Goal: Task Accomplishment & Management: Manage account settings

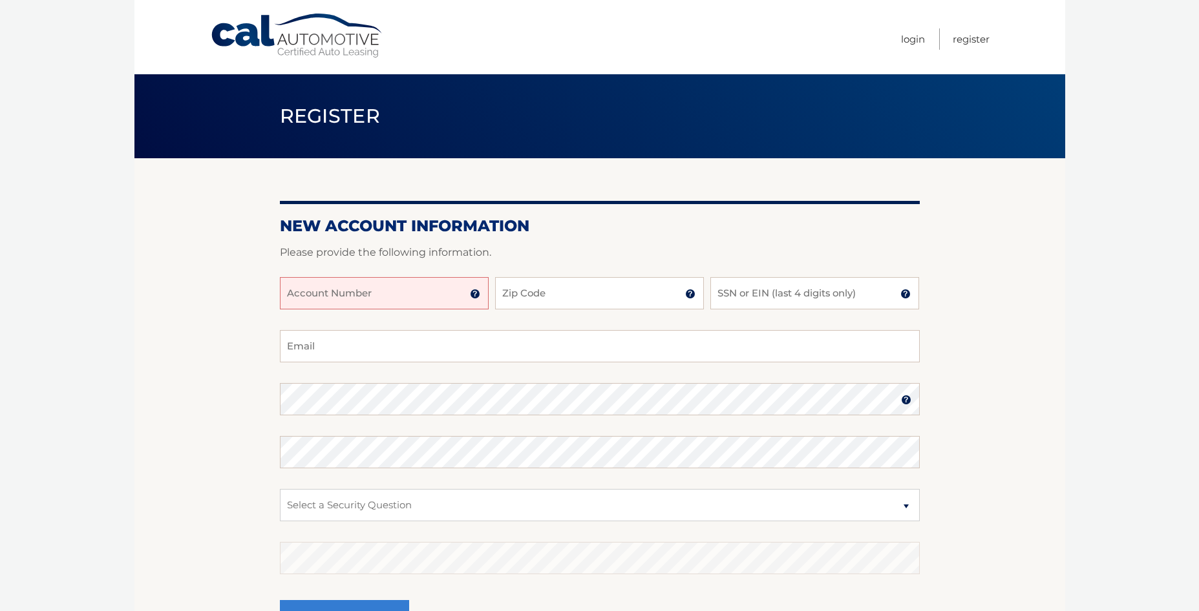
click at [344, 290] on input "Account Number" at bounding box center [384, 293] width 209 height 32
type input "44456001258"
click at [604, 282] on input "Zip Code" at bounding box center [599, 293] width 209 height 32
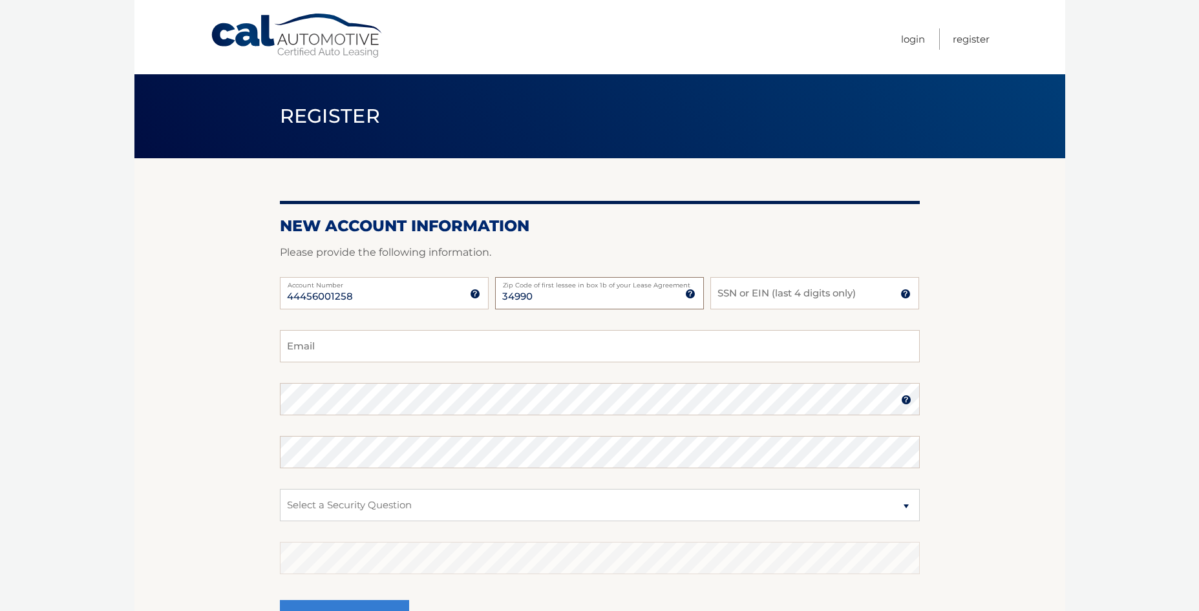
type input "34990"
click at [812, 298] on input "SSN or EIN (last 4 digits only)" at bounding box center [814, 293] width 209 height 32
type input "4351"
click at [463, 348] on input "Email" at bounding box center [600, 346] width 640 height 32
type input "saralynnofri@gmail.com"
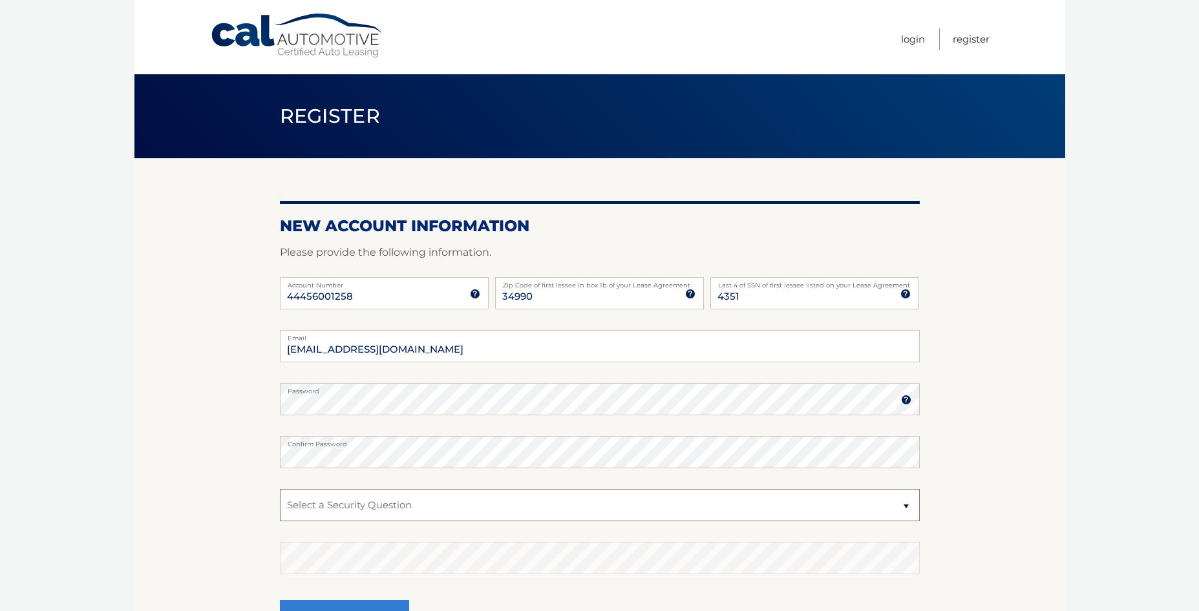
click at [367, 500] on select "Select a Security Question What was the name of your elementary school? What is…" at bounding box center [600, 505] width 640 height 32
select select "1"
click at [280, 489] on select "Select a Security Question What was the name of your elementary school? What is…" at bounding box center [600, 505] width 640 height 32
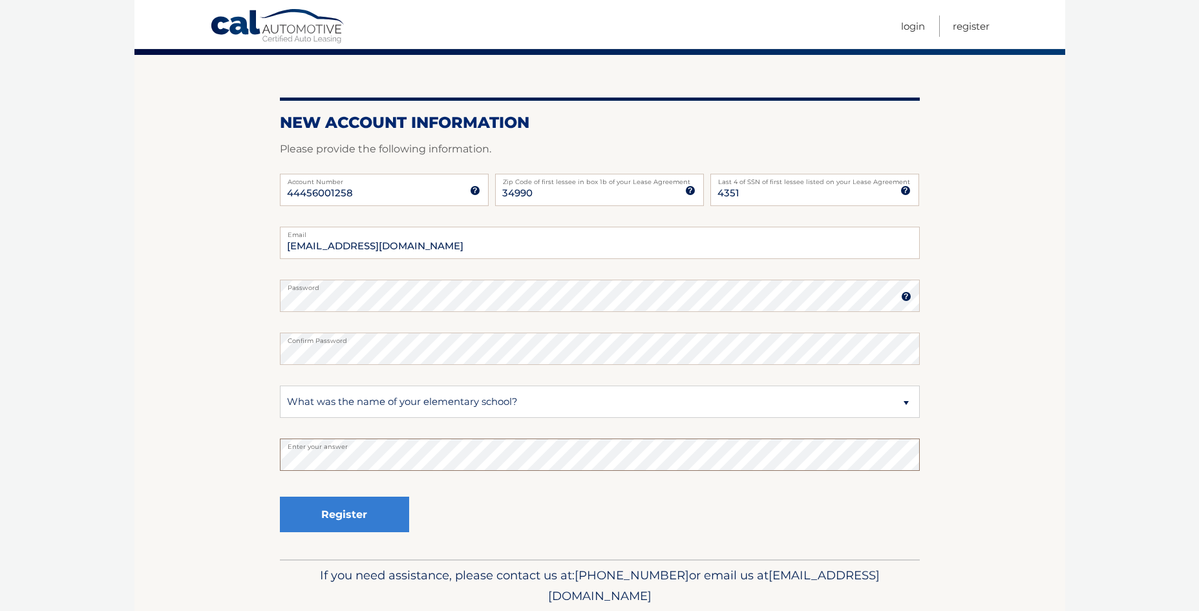
scroll to position [150, 0]
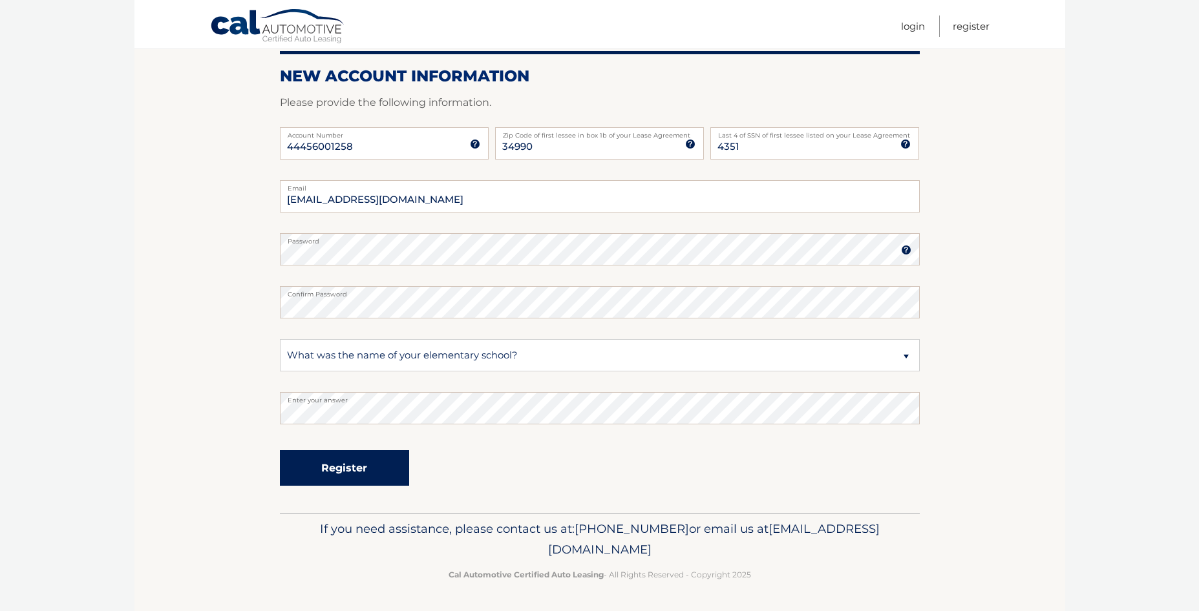
click at [337, 468] on button "Register" at bounding box center [344, 469] width 129 height 36
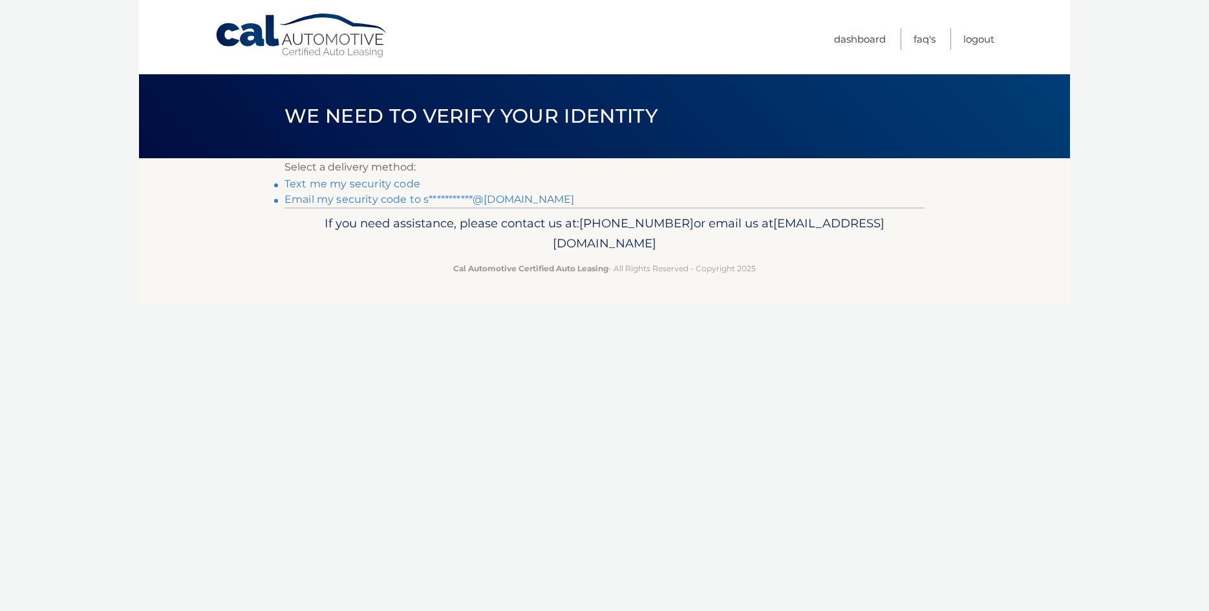
click at [394, 182] on link "Text me my security code" at bounding box center [352, 184] width 136 height 12
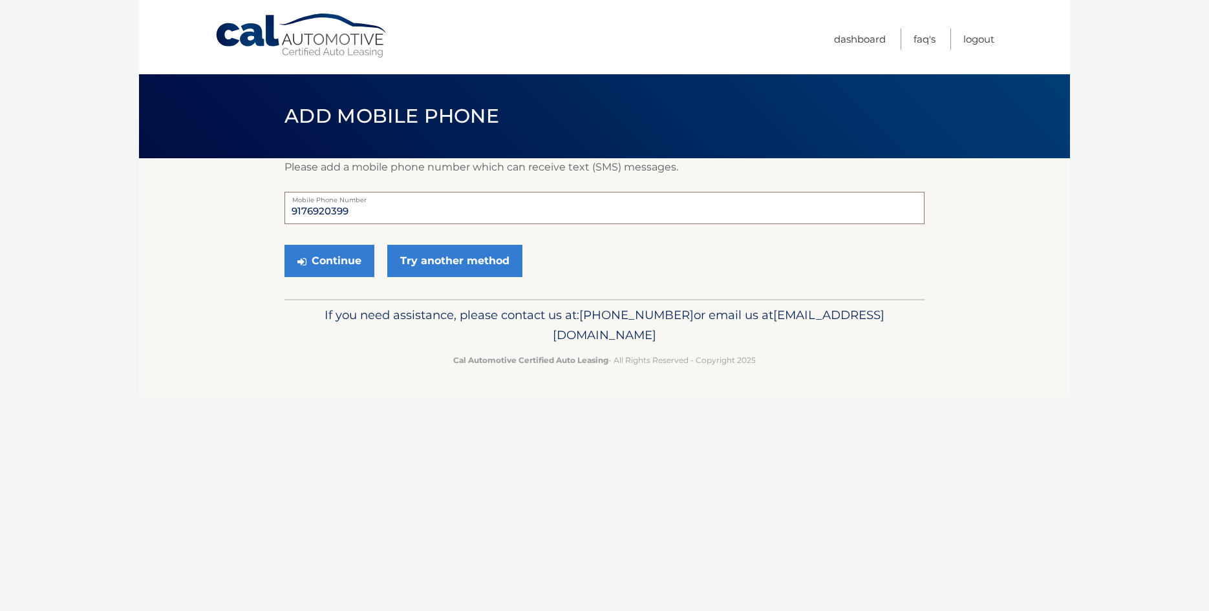
drag, startPoint x: 363, startPoint y: 210, endPoint x: 286, endPoint y: 213, distance: 77.6
click at [286, 213] on input "9176920399" at bounding box center [604, 208] width 640 height 32
type input "5165821273"
click at [299, 257] on icon "submit" at bounding box center [301, 262] width 9 height 10
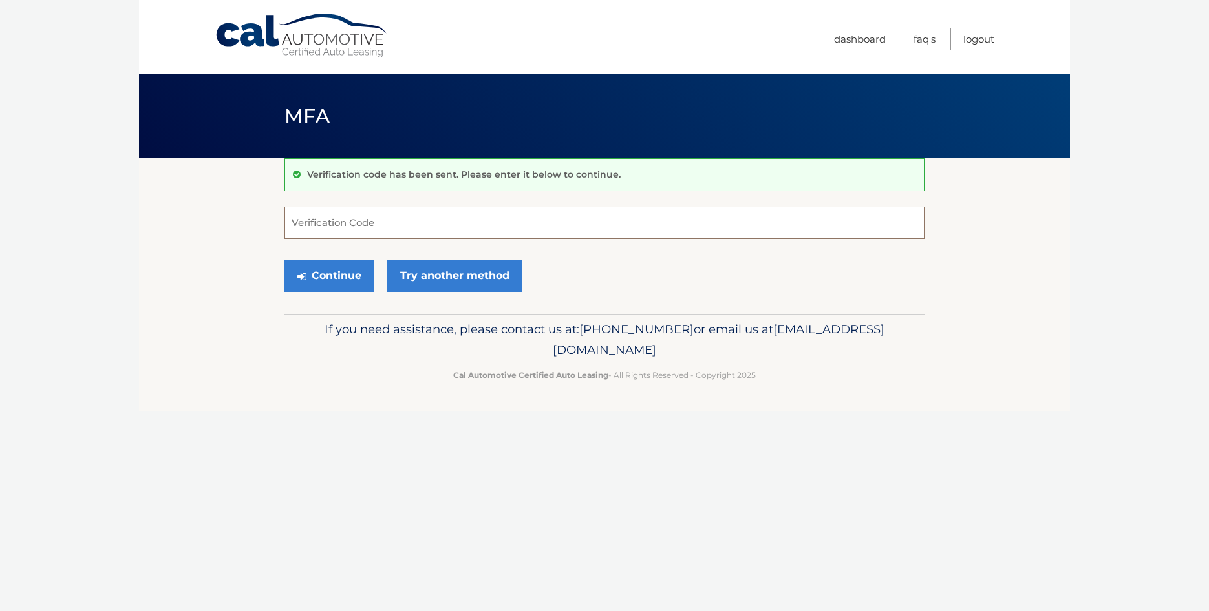
click at [370, 226] on input "Verification Code" at bounding box center [604, 223] width 640 height 32
type input "674418"
drag, startPoint x: 355, startPoint y: 276, endPoint x: 352, endPoint y: 282, distance: 7.0
click at [355, 276] on button "Continue" at bounding box center [329, 276] width 90 height 32
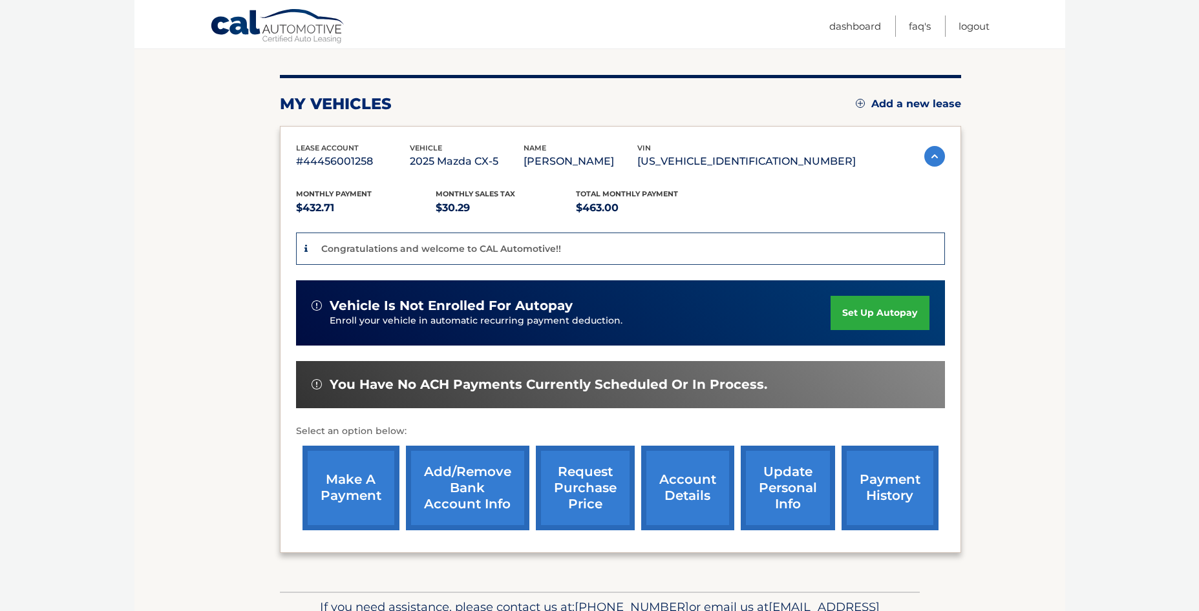
scroll to position [143, 0]
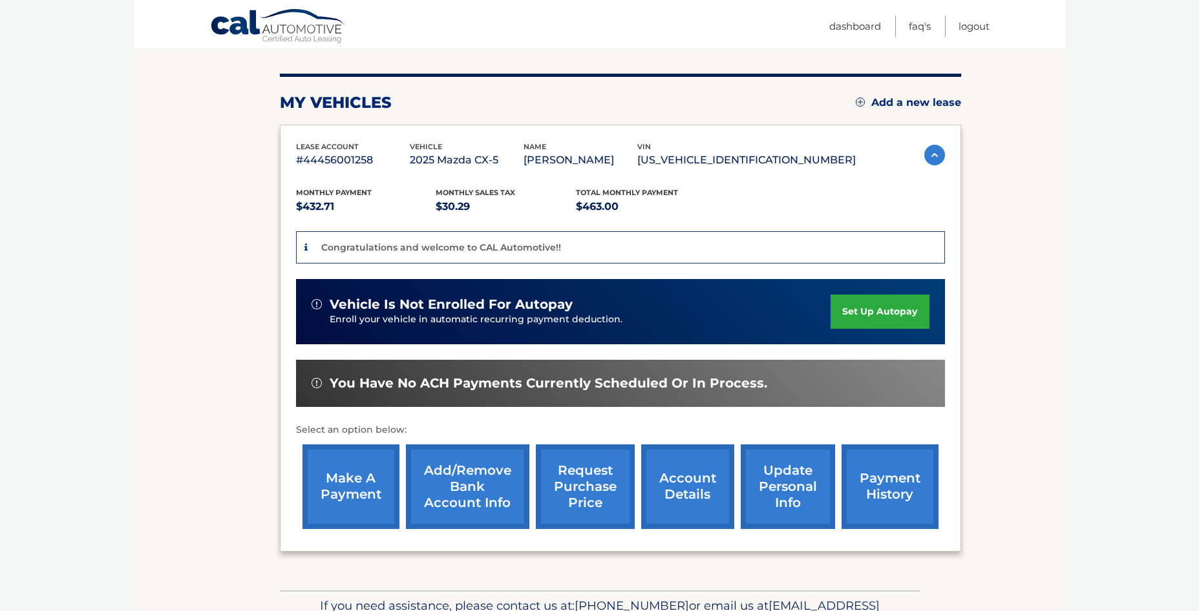
click at [884, 307] on link "set up autopay" at bounding box center [880, 312] width 98 height 34
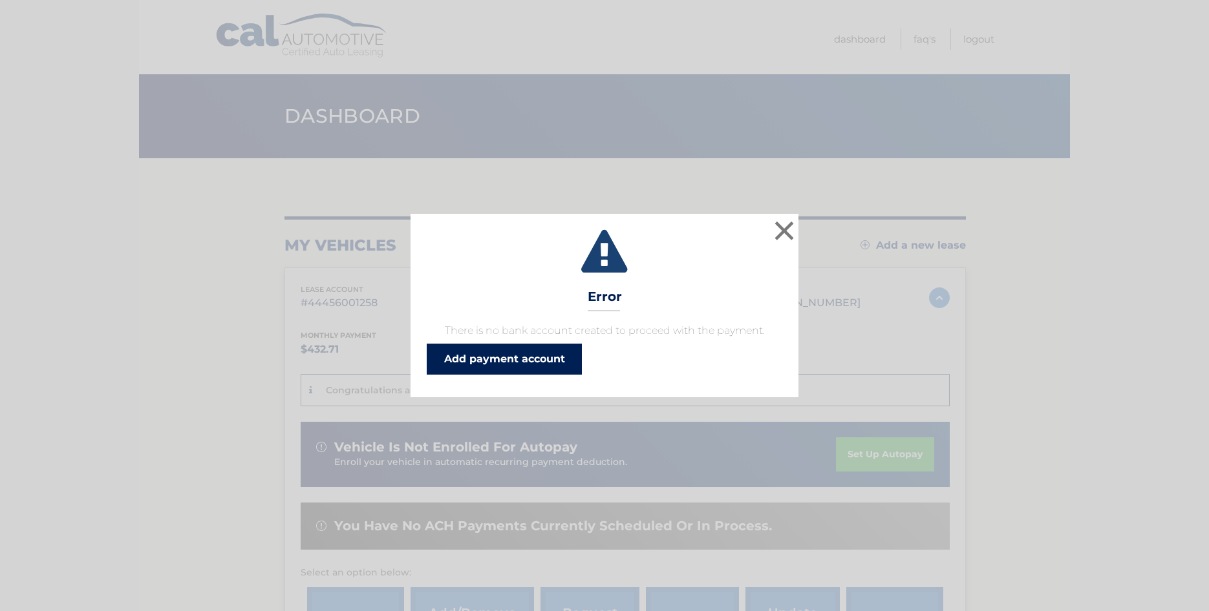
click at [508, 355] on link "Add payment account" at bounding box center [504, 359] width 155 height 31
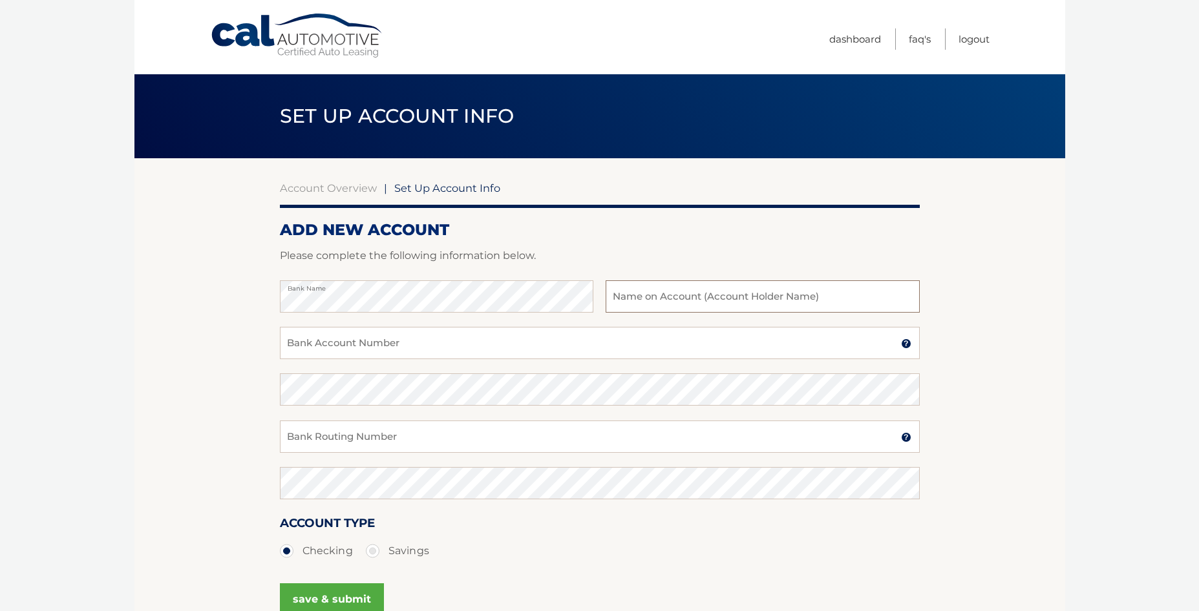
click at [646, 300] on input "text" at bounding box center [762, 297] width 313 height 32
type input "[PERSON_NAME] & [PERSON_NAME]"
click at [502, 355] on input "Bank Account Number" at bounding box center [600, 343] width 640 height 32
type input "4151241827"
click at [472, 409] on div "Confirm Bank Account Number" at bounding box center [600, 397] width 640 height 47
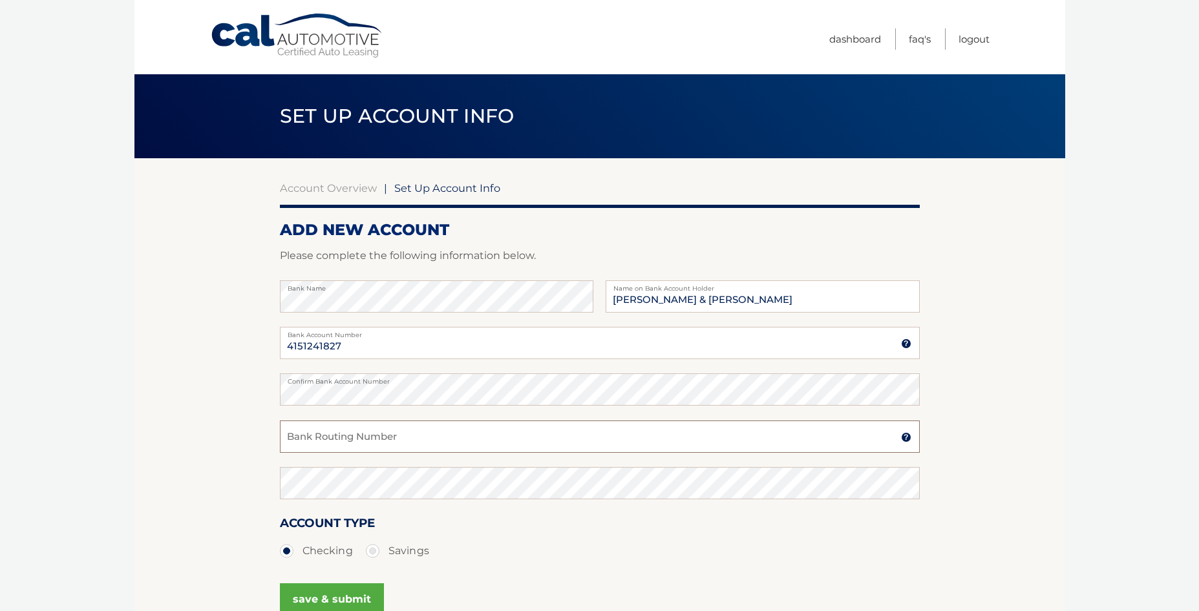
click at [437, 441] on input "Bank Routing Number" at bounding box center [600, 437] width 640 height 32
type input "067005158"
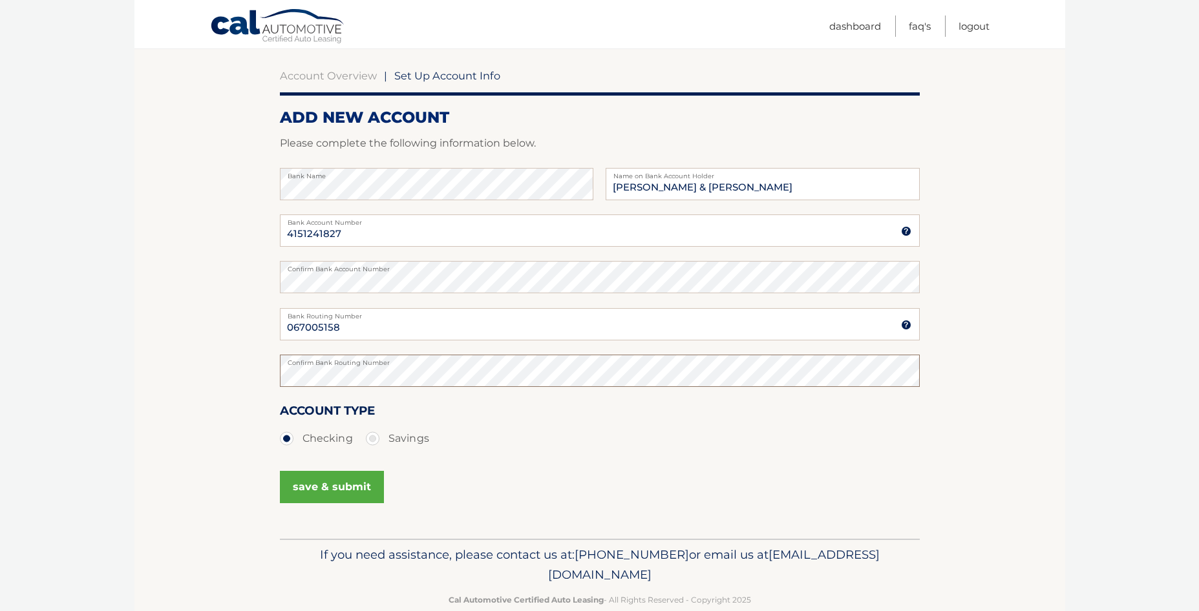
scroll to position [138, 0]
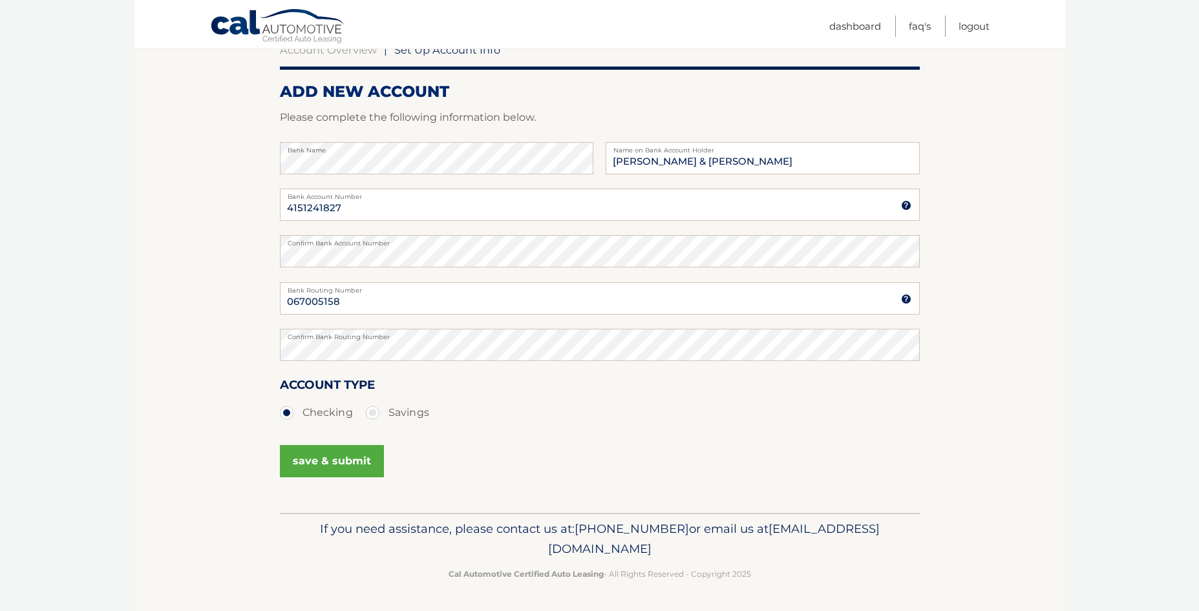
click at [338, 467] on button "save & submit" at bounding box center [332, 461] width 104 height 32
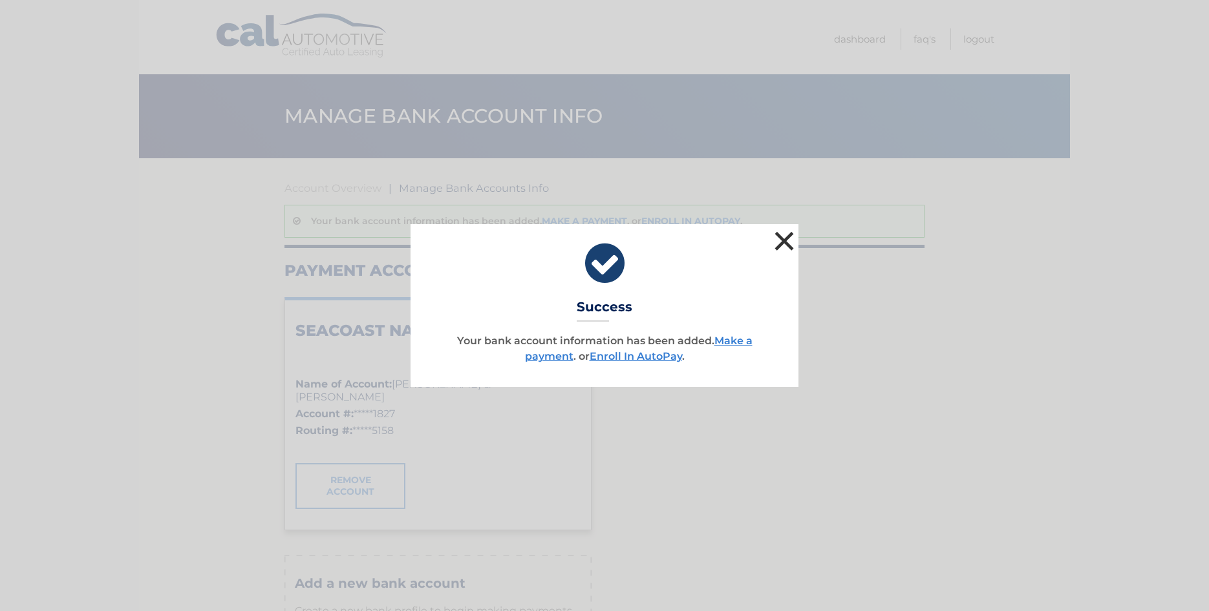
click at [780, 244] on button "×" at bounding box center [784, 241] width 26 height 26
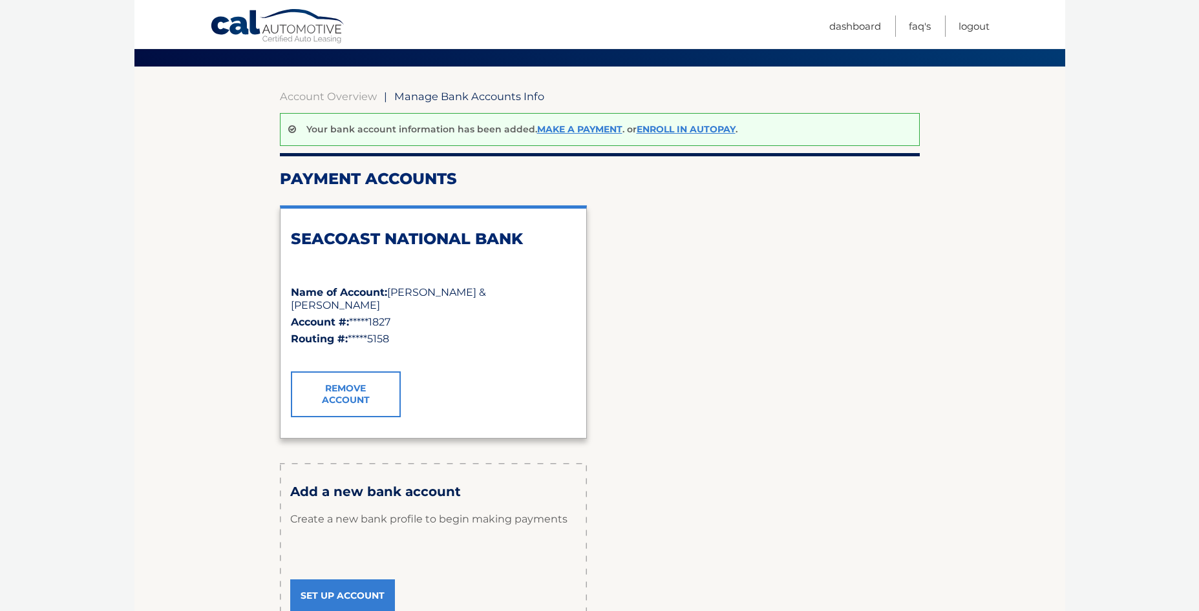
scroll to position [42, 0]
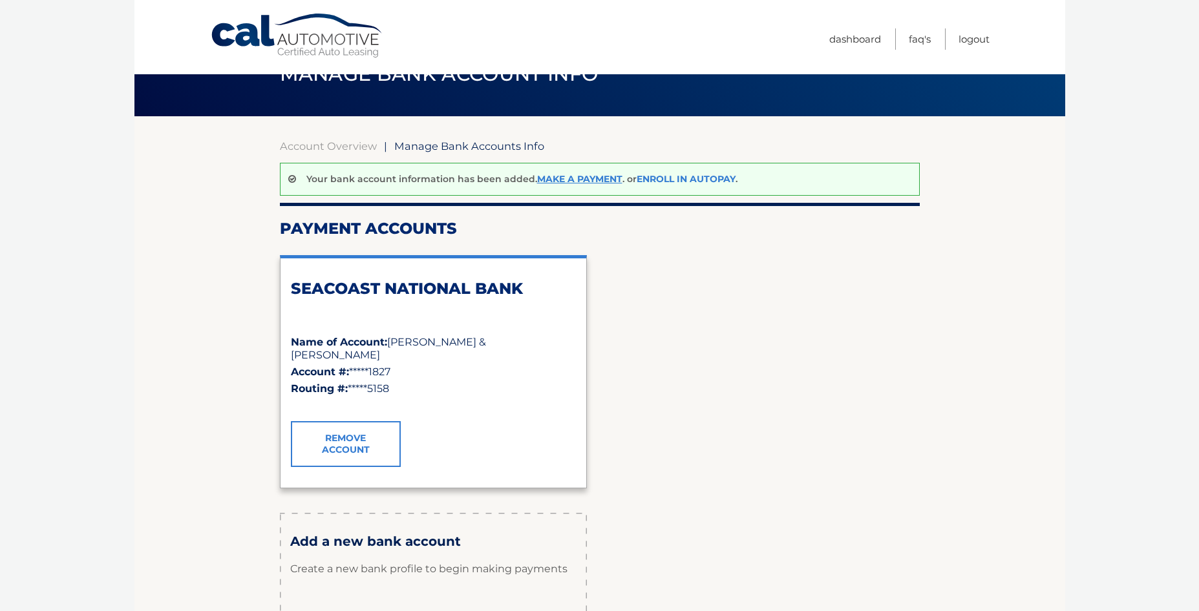
click at [717, 177] on link "Enroll In AutoPay" at bounding box center [686, 179] width 99 height 12
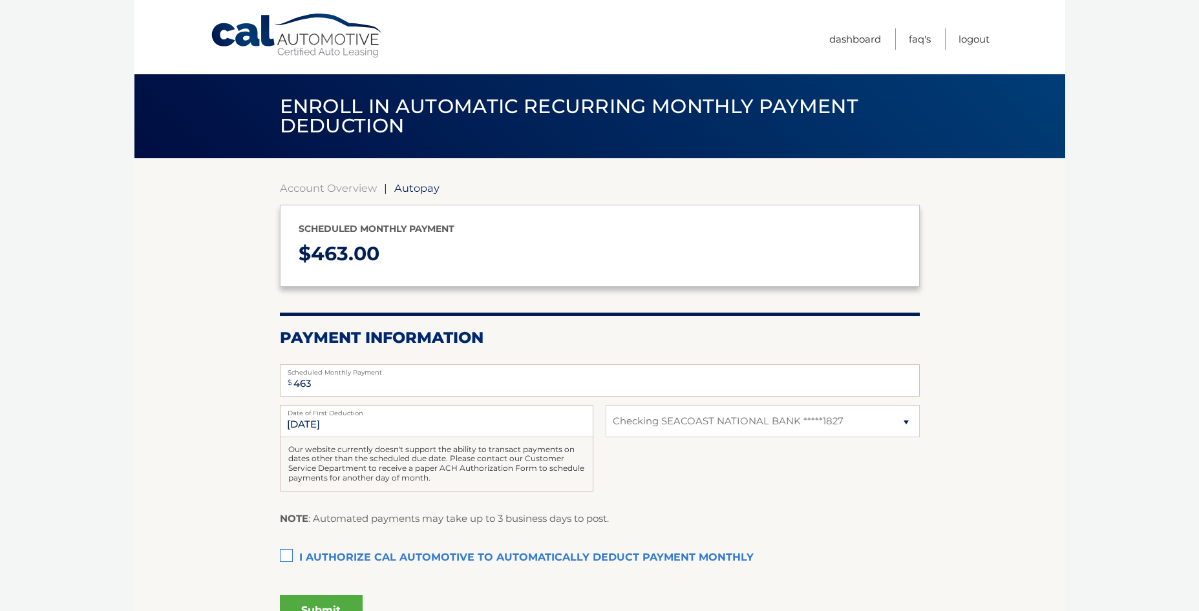
select select "YTQ1MjdlMTAtNWMyMy00MTA4LWFjOTktNTg3MmMyMTI2MGYy"
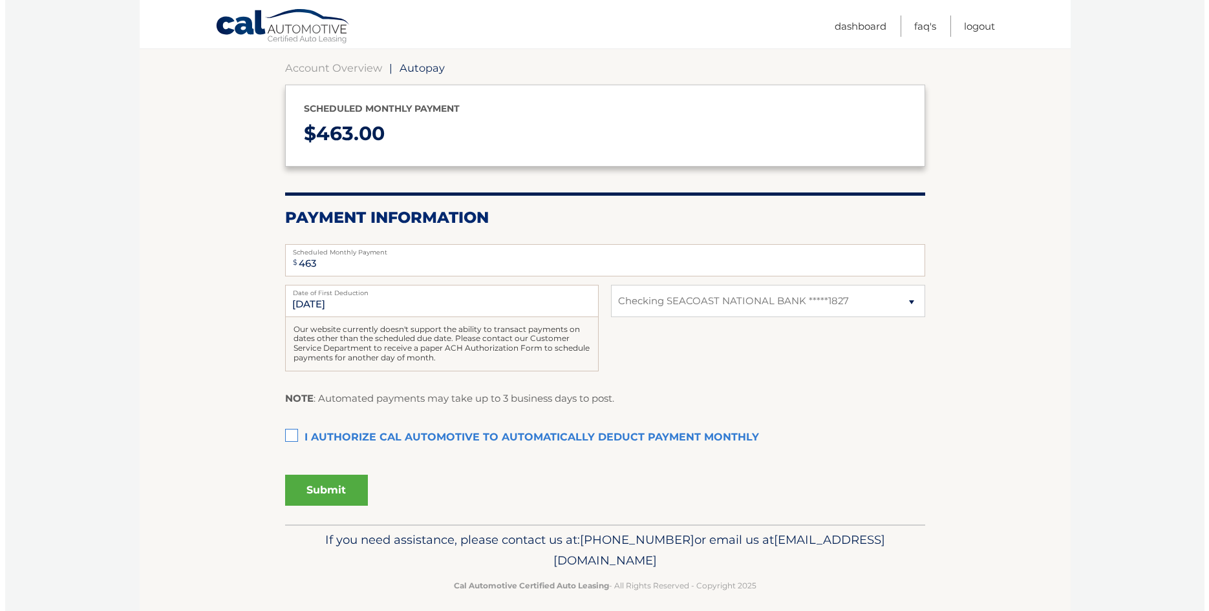
scroll to position [126, 0]
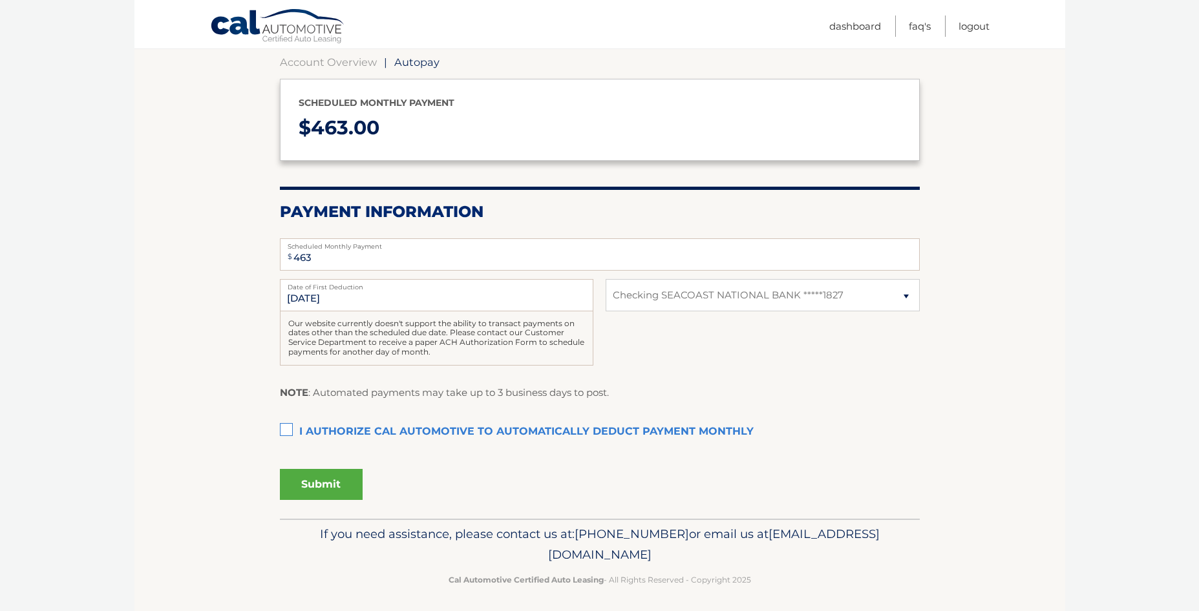
click at [285, 430] on label "I authorize cal automotive to automatically deduct payment monthly This checkbo…" at bounding box center [600, 432] width 640 height 26
click at [0, 0] on input "I authorize cal automotive to automatically deduct payment monthly This checkbo…" at bounding box center [0, 0] width 0 height 0
click at [317, 478] on button "Submit" at bounding box center [321, 484] width 83 height 31
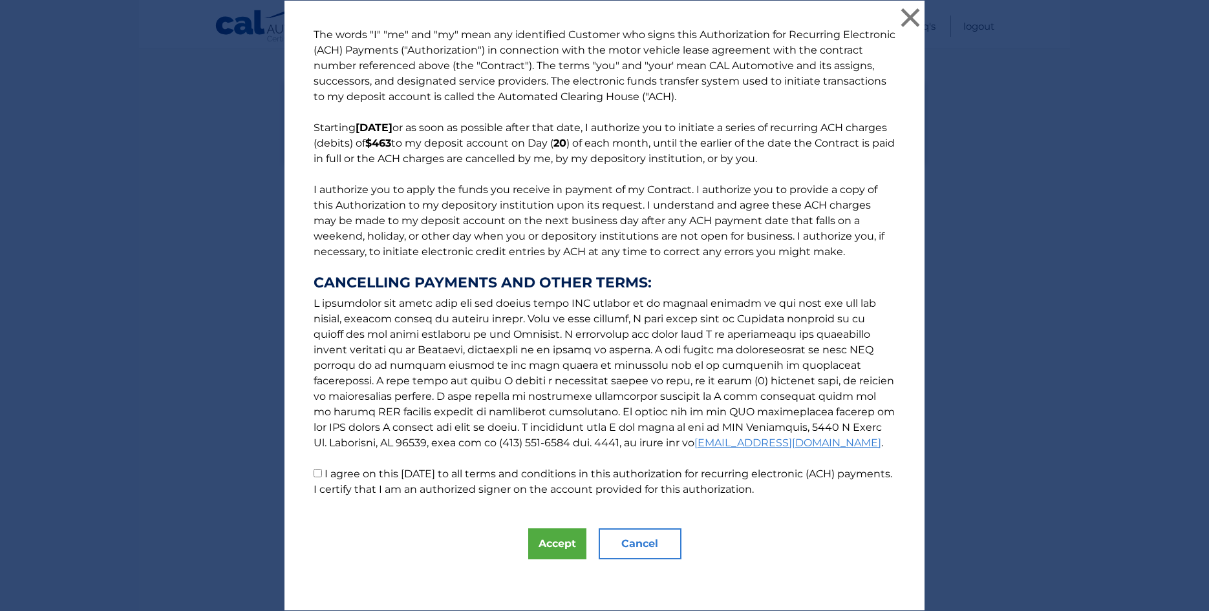
click at [313, 474] on input "I agree on this 09/04/2025 to all terms and conditions in this authorization fo…" at bounding box center [317, 473] width 8 height 8
checkbox input "true"
click at [538, 538] on button "Accept" at bounding box center [557, 544] width 58 height 31
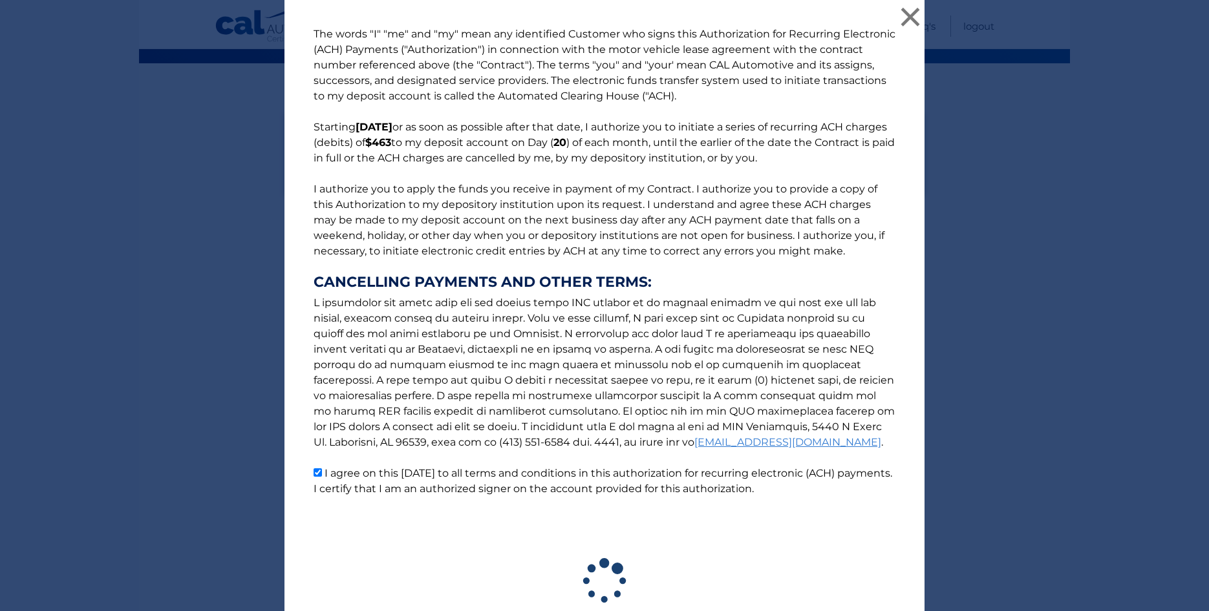
scroll to position [95, 0]
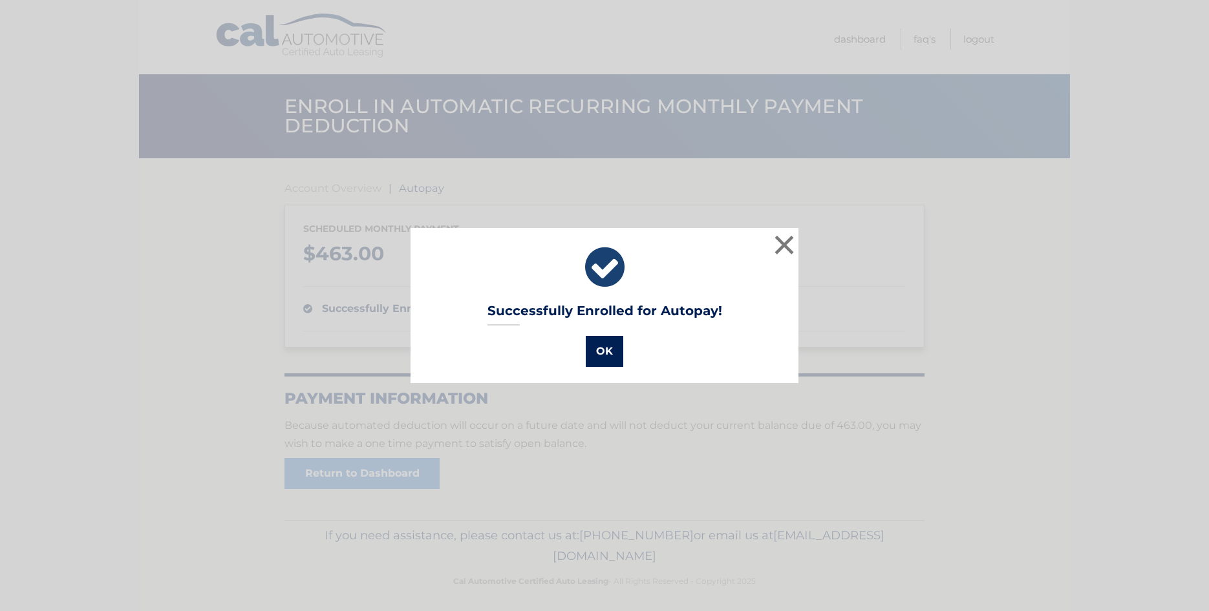
click at [598, 352] on button "OK" at bounding box center [604, 351] width 37 height 31
